Goal: Information Seeking & Learning: Learn about a topic

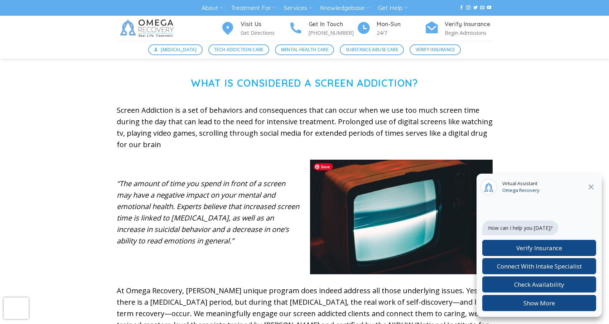
scroll to position [236, 0]
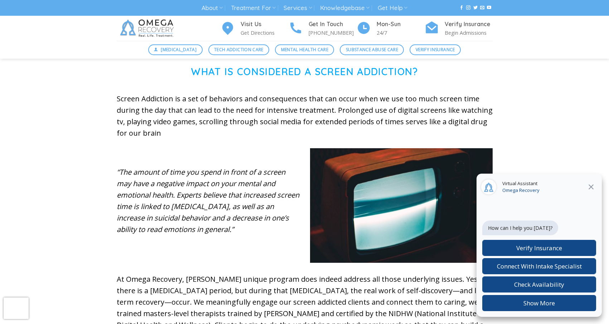
click at [233, 95] on p "Screen Addiction is a set of behaviors and consequences that can occur when we …" at bounding box center [305, 116] width 376 height 46
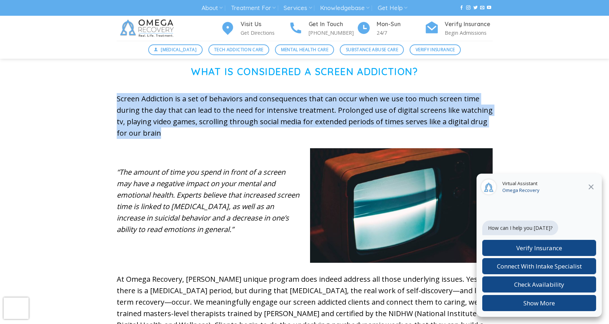
click at [233, 95] on p "Screen Addiction is a set of behaviors and consequences that can occur when we …" at bounding box center [305, 116] width 376 height 46
click at [237, 108] on p "Screen Addiction is a set of behaviors and consequences that can occur when we …" at bounding box center [305, 116] width 376 height 46
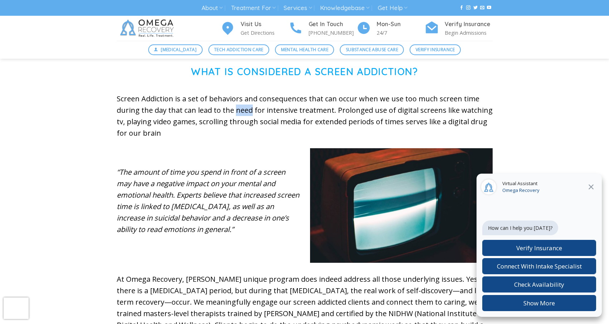
click at [237, 108] on p "Screen Addiction is a set of behaviors and consequences that can occur when we …" at bounding box center [305, 116] width 376 height 46
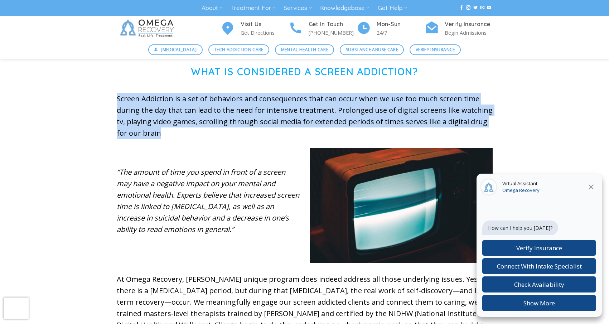
click at [237, 108] on p "Screen Addiction is a set of behaviors and consequences that can occur when we …" at bounding box center [305, 116] width 376 height 46
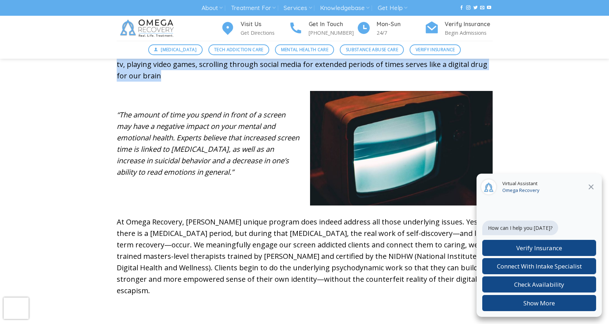
scroll to position [295, 0]
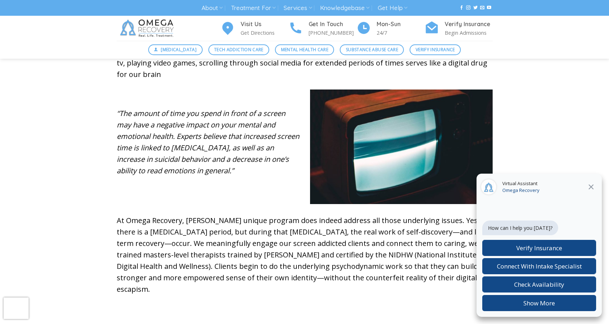
click at [239, 111] on em "“The amount of time you spend in front of a screen may have a negative impact o…" at bounding box center [208, 142] width 183 height 67
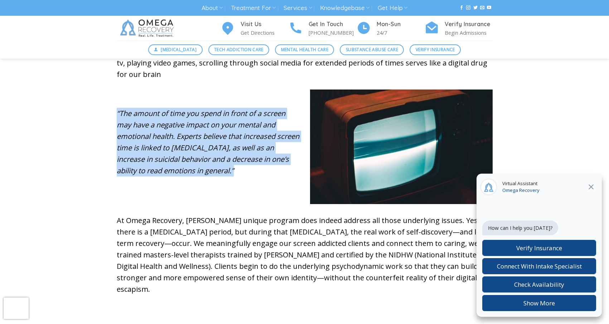
click at [239, 111] on em "“The amount of time you spend in front of a screen may have a negative impact o…" at bounding box center [208, 142] width 183 height 67
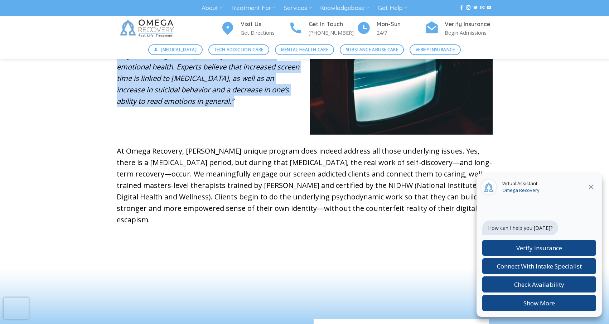
scroll to position [368, 0]
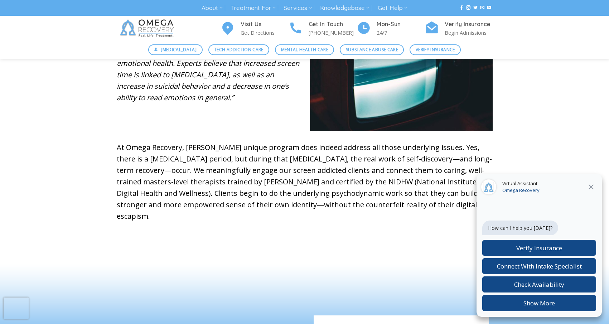
click at [247, 147] on p "At Omega Recovery, [PERSON_NAME] unique program does indeed address all those u…" at bounding box center [305, 182] width 376 height 80
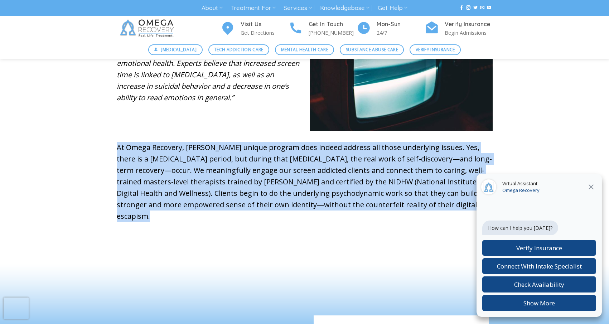
click at [247, 147] on p "At Omega Recovery, [PERSON_NAME] unique program does indeed address all those u…" at bounding box center [305, 182] width 376 height 80
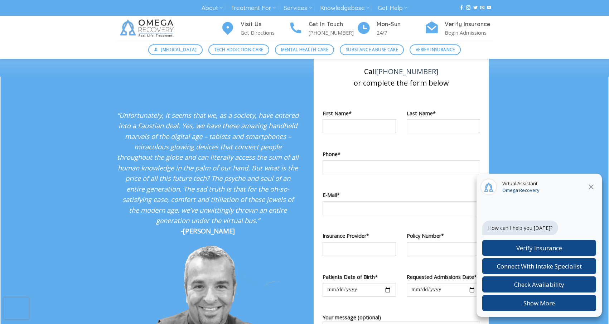
scroll to position [664, 0]
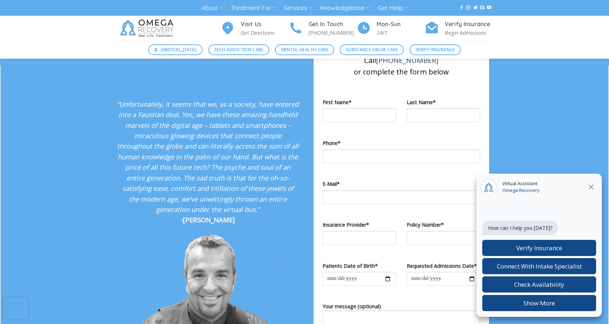
click at [242, 117] on em "“Unfortunately, it seems that we, as a society, have entered into a Faustian de…" at bounding box center [208, 157] width 182 height 114
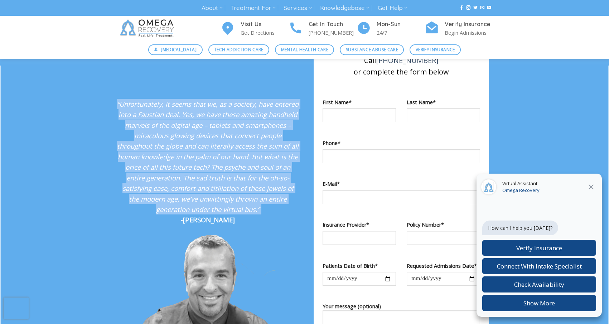
click at [242, 117] on em "“Unfortunately, it seems that we, as a society, have entered into a Faustian de…" at bounding box center [208, 157] width 182 height 114
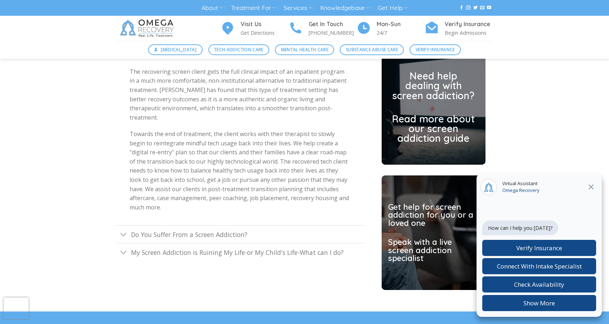
scroll to position [1872, 0]
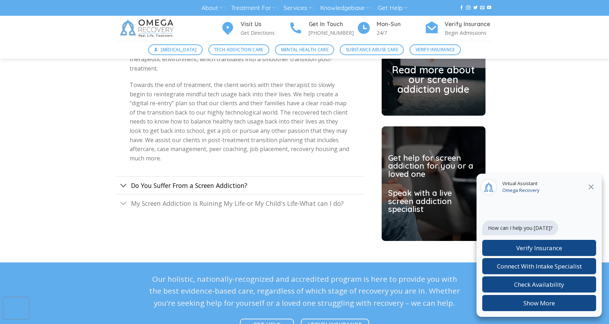
click at [280, 177] on link "Do You Suffer From a Screen Addiction?" at bounding box center [240, 185] width 247 height 18
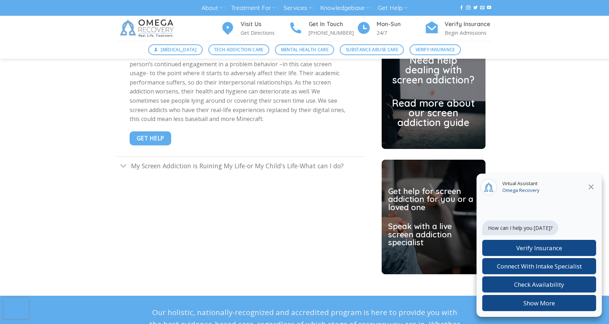
scroll to position [1735, 0]
